Goal: Find contact information: Find contact information

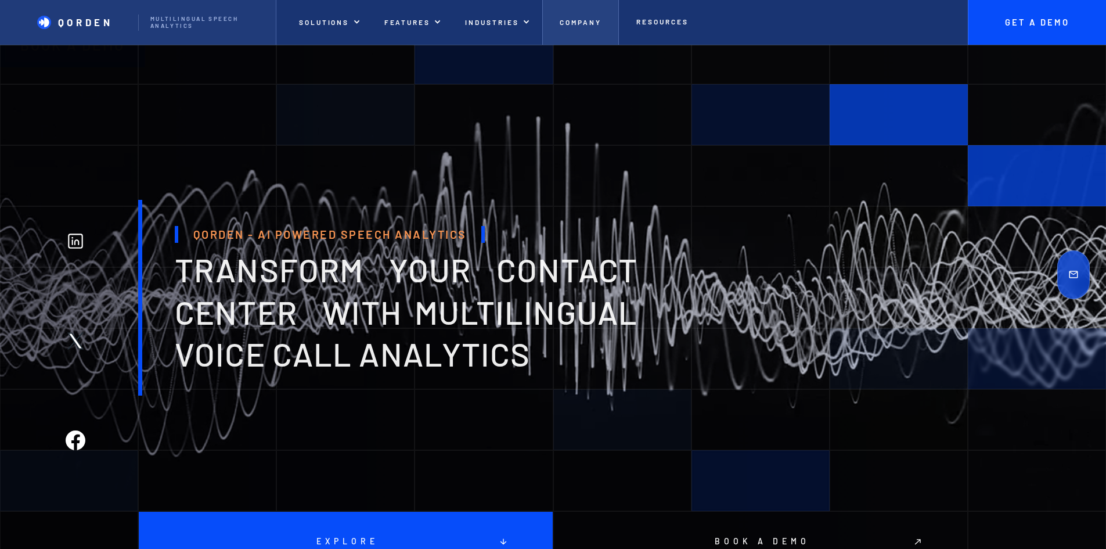
click at [602, 22] on p "Company" at bounding box center [581, 22] width 42 height 8
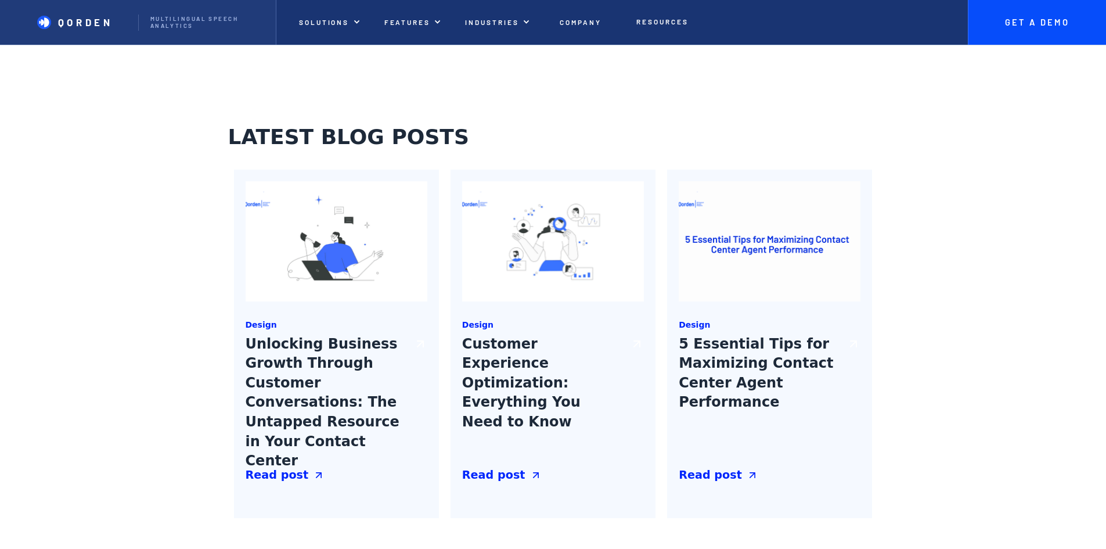
drag, startPoint x: 714, startPoint y: 331, endPoint x: 751, endPoint y: 416, distance: 92.8
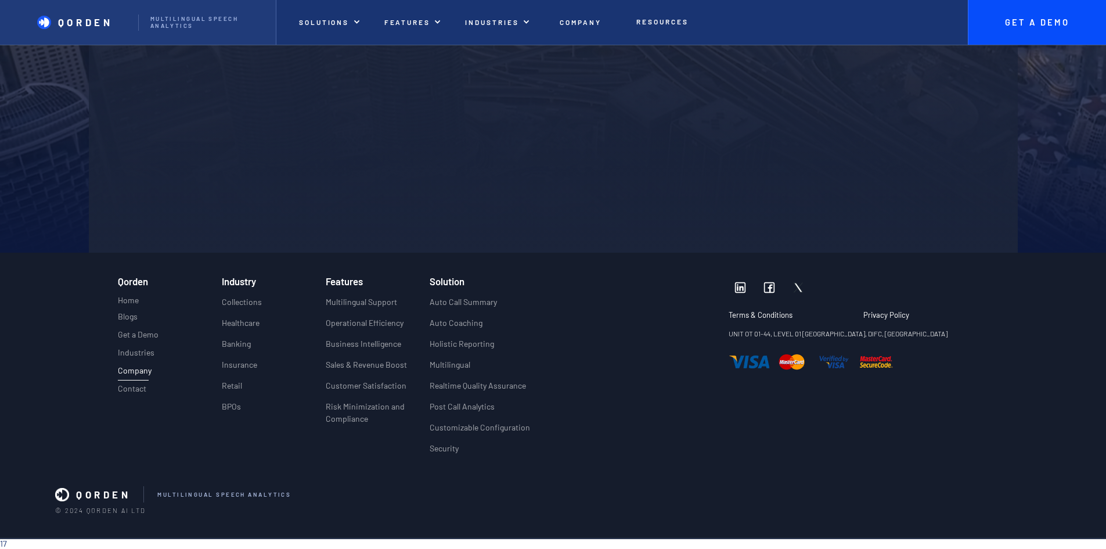
drag, startPoint x: 1101, startPoint y: 167, endPoint x: 1058, endPoint y: 441, distance: 277.5
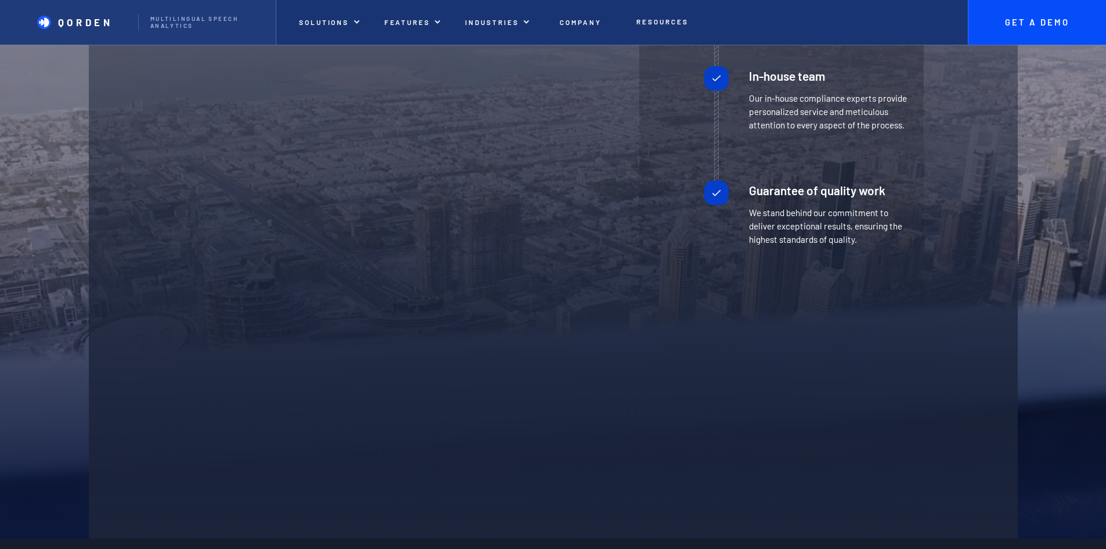
scroll to position [2861, 0]
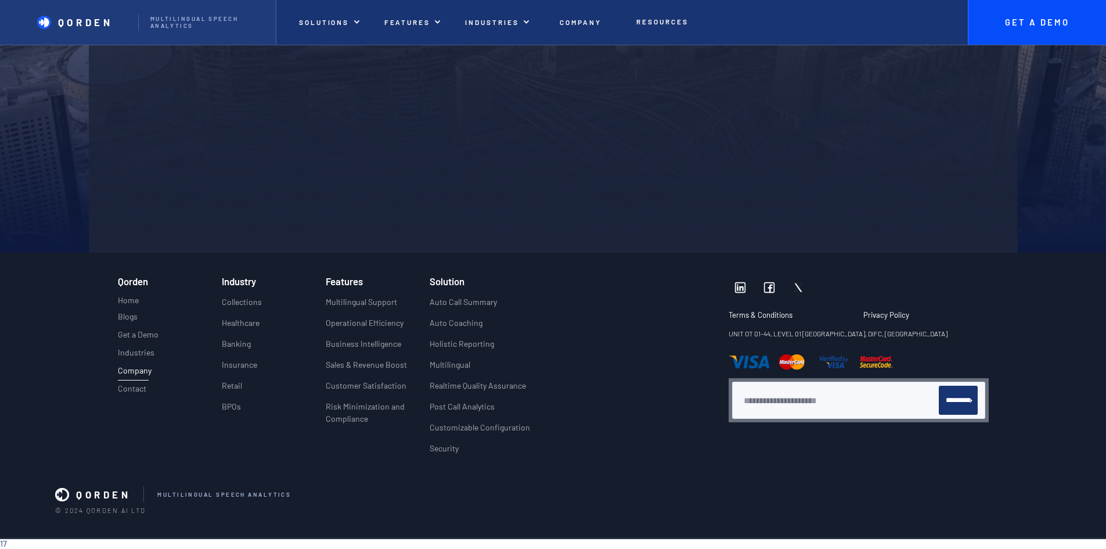
drag, startPoint x: 707, startPoint y: 347, endPoint x: 699, endPoint y: 483, distance: 136.1
click at [118, 384] on p "Contact" at bounding box center [132, 389] width 28 height 10
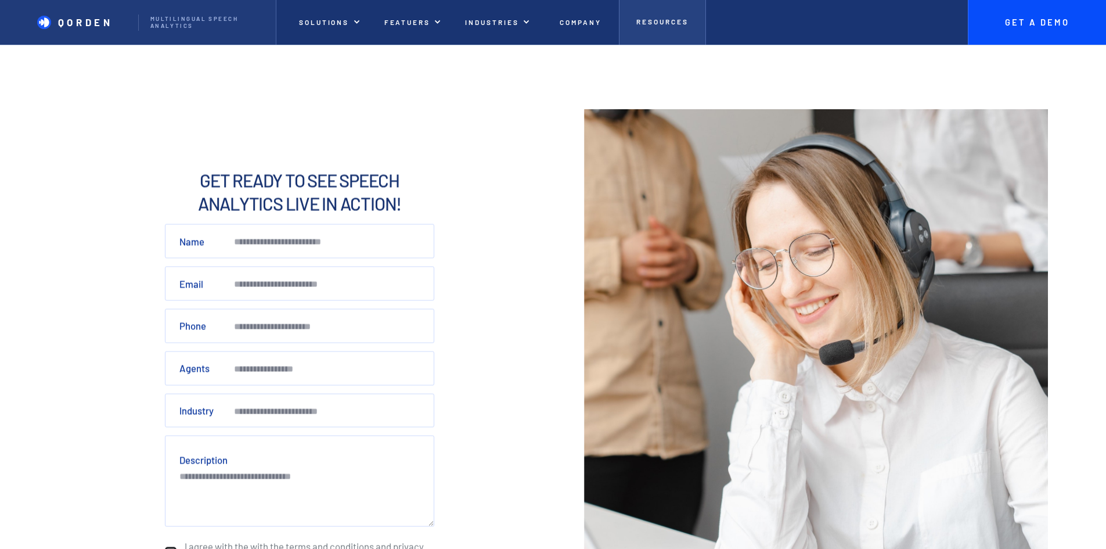
click at [688, 25] on p "Resources" at bounding box center [662, 21] width 52 height 8
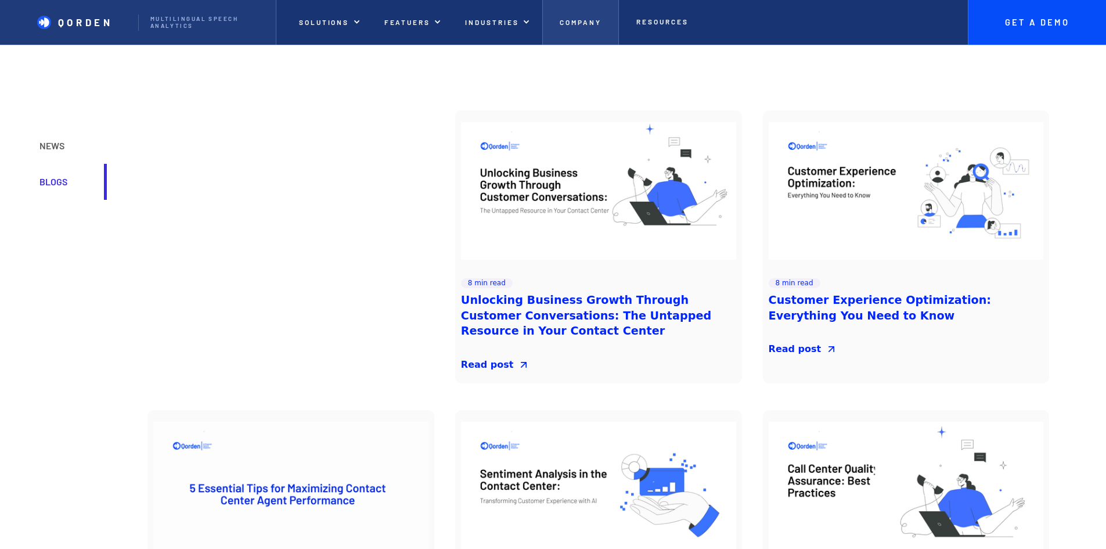
click at [602, 25] on p "Company" at bounding box center [581, 22] width 42 height 8
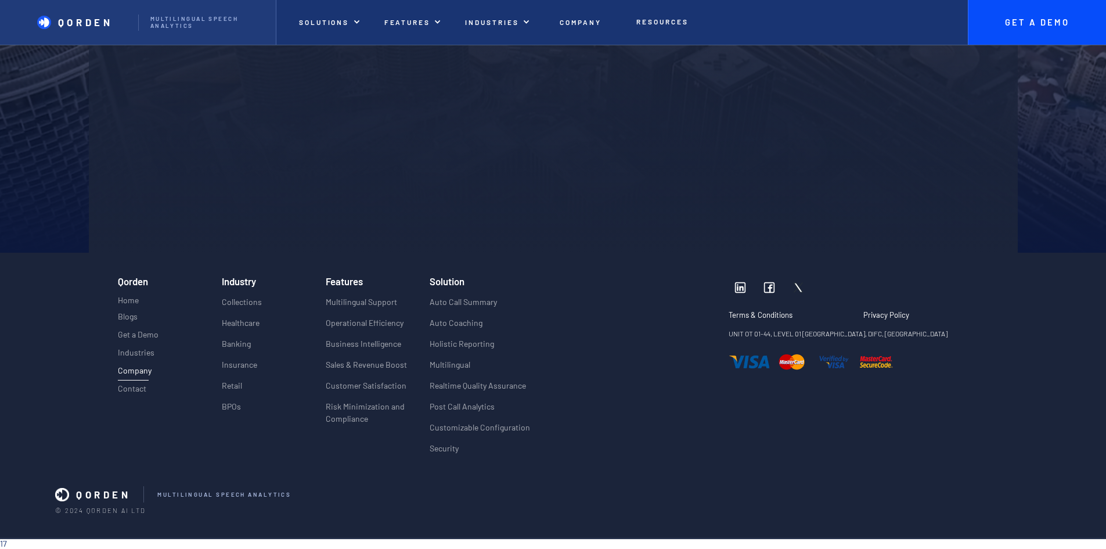
scroll to position [2846, 0]
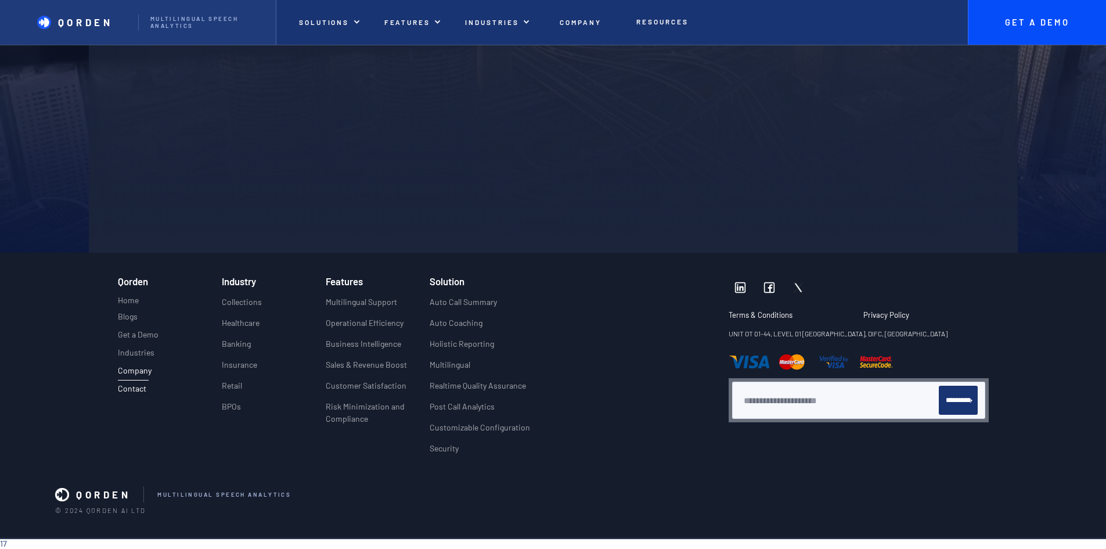
click at [118, 384] on p "Contact" at bounding box center [132, 389] width 28 height 10
